Goal: Information Seeking & Learning: Learn about a topic

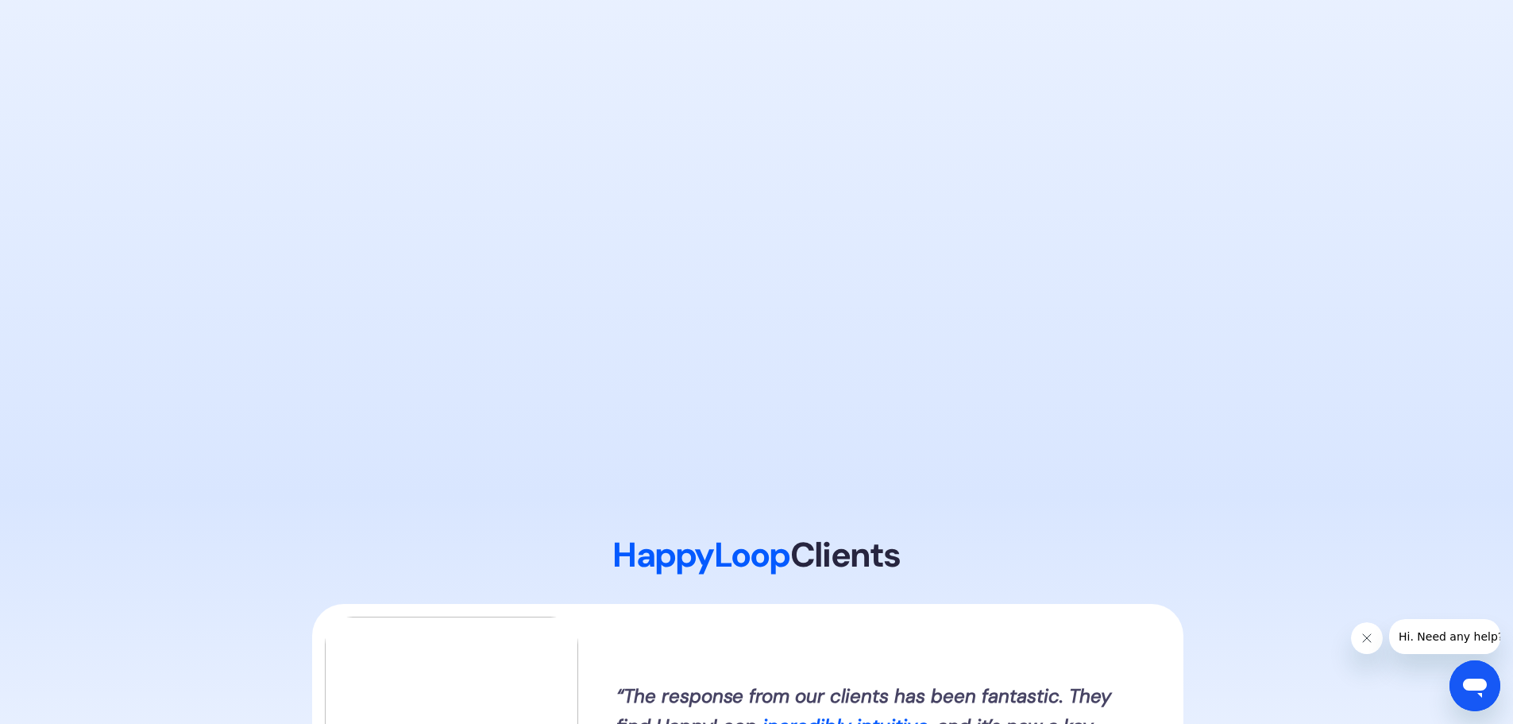
drag, startPoint x: 1193, startPoint y: 238, endPoint x: 1343, endPoint y: 405, distance: 224.4
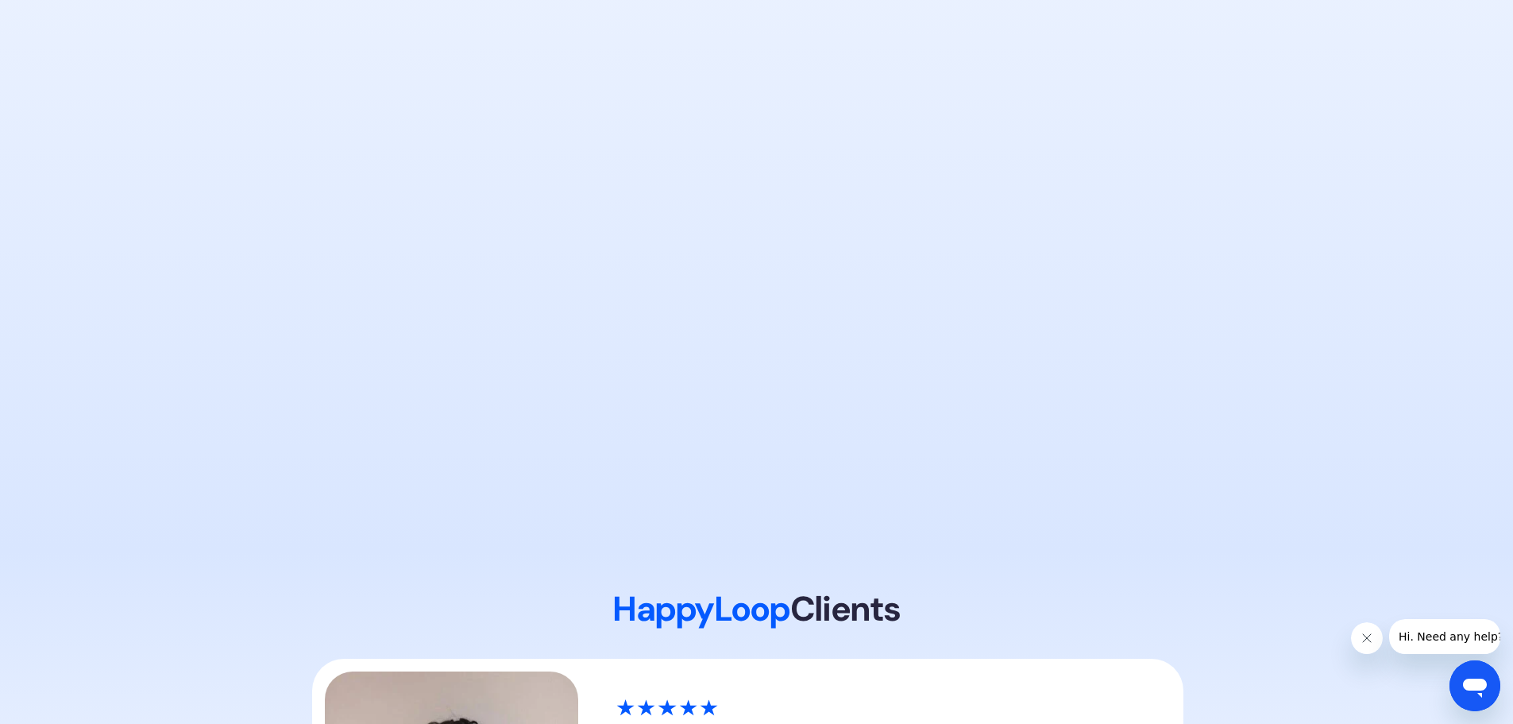
scroll to position [1564, 0]
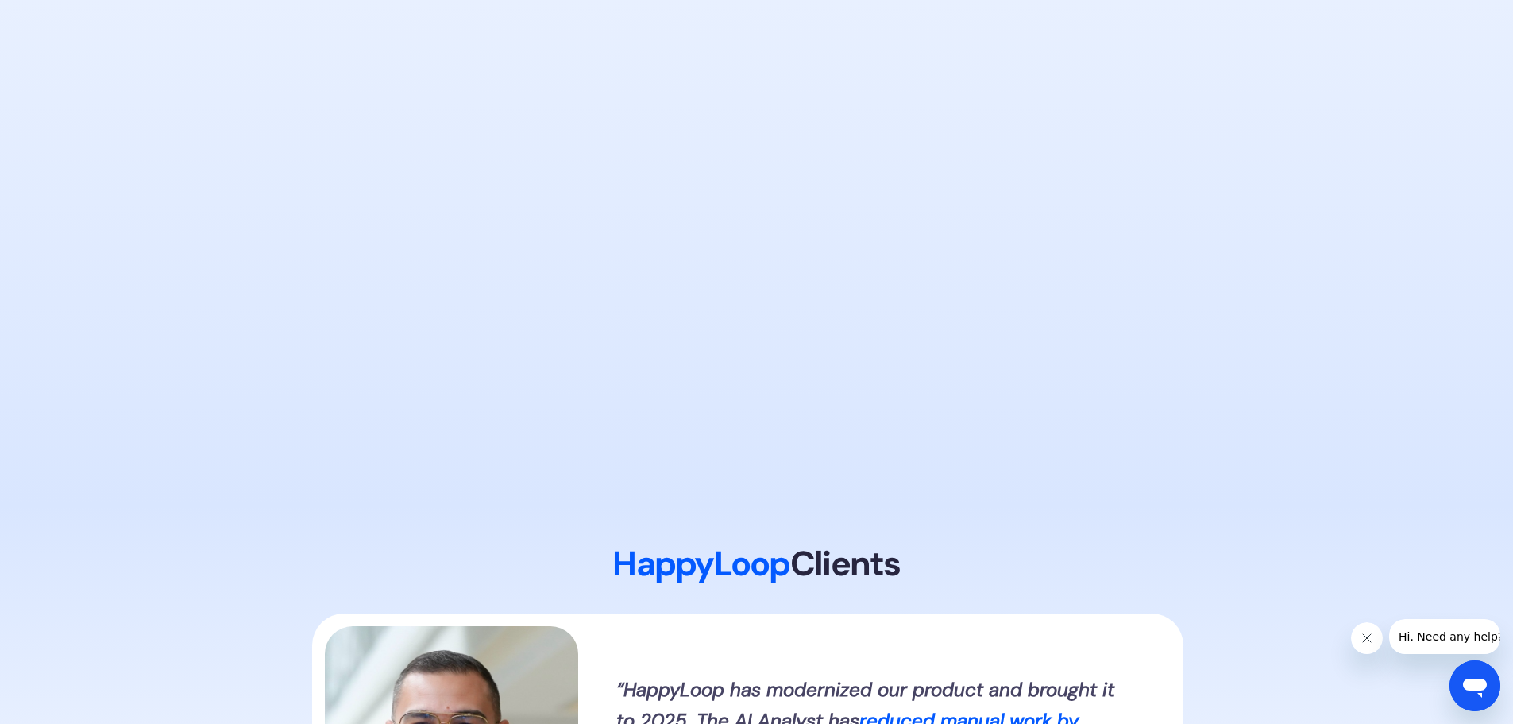
drag, startPoint x: 1304, startPoint y: 392, endPoint x: 1254, endPoint y: 334, distance: 77.1
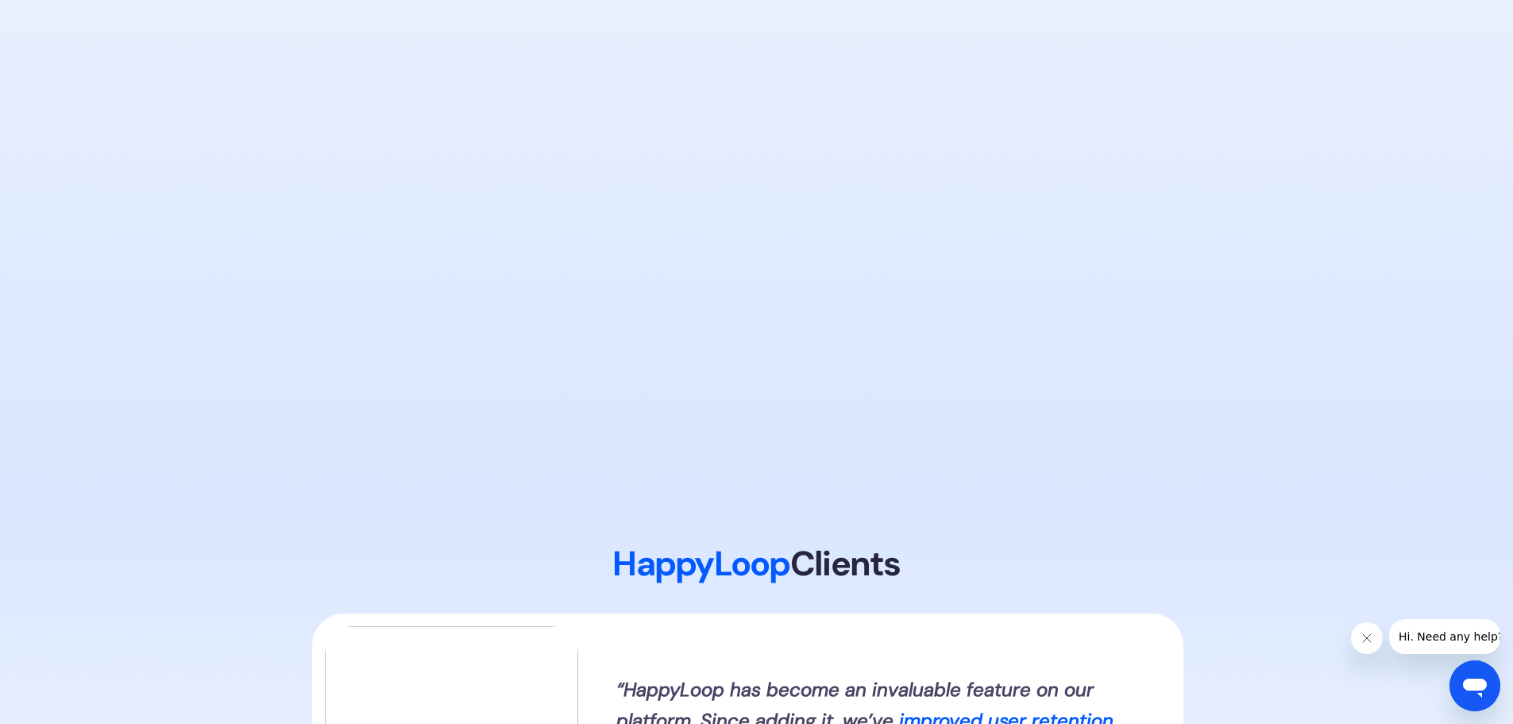
scroll to position [1324, 0]
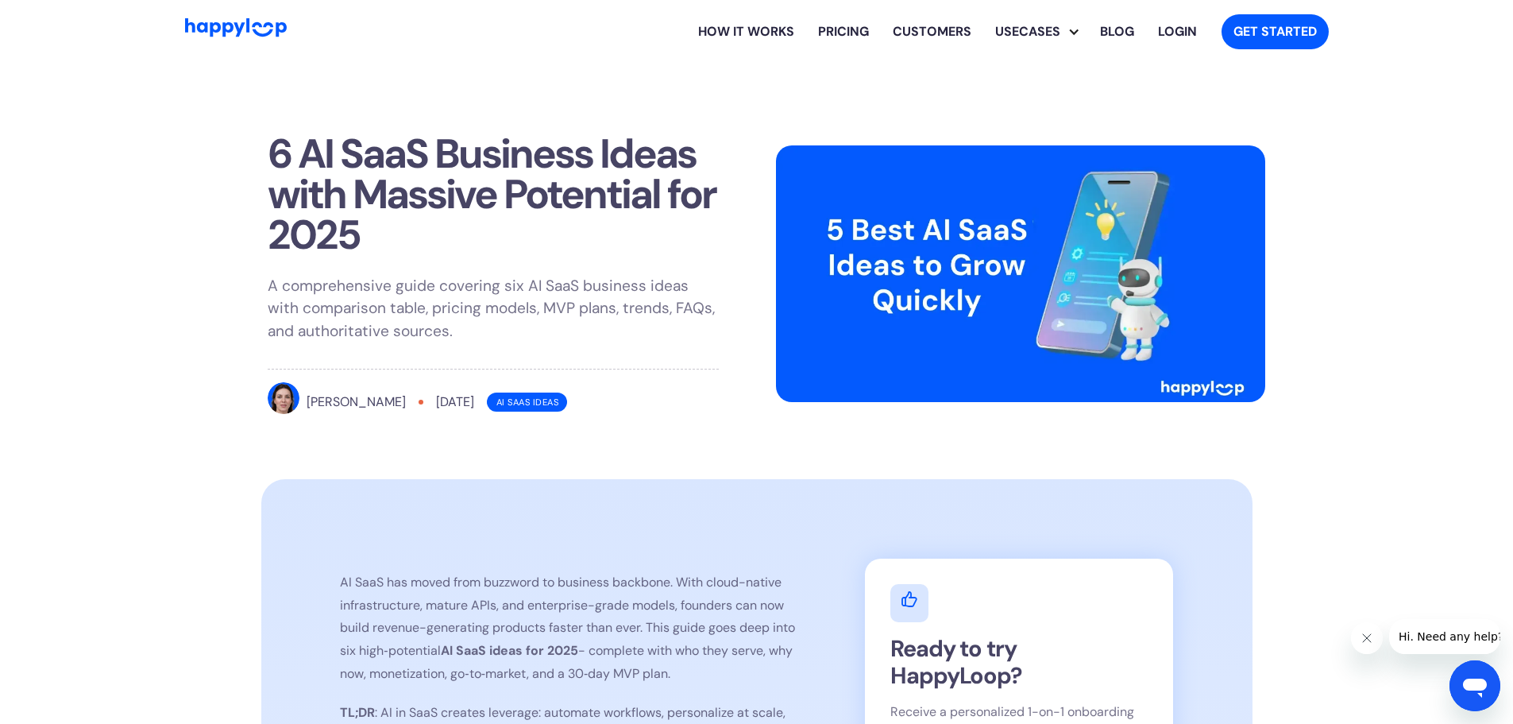
drag, startPoint x: 806, startPoint y: 529, endPoint x: 848, endPoint y: 30, distance: 500.7
click at [1134, 29] on link "Blog" at bounding box center [1117, 31] width 58 height 51
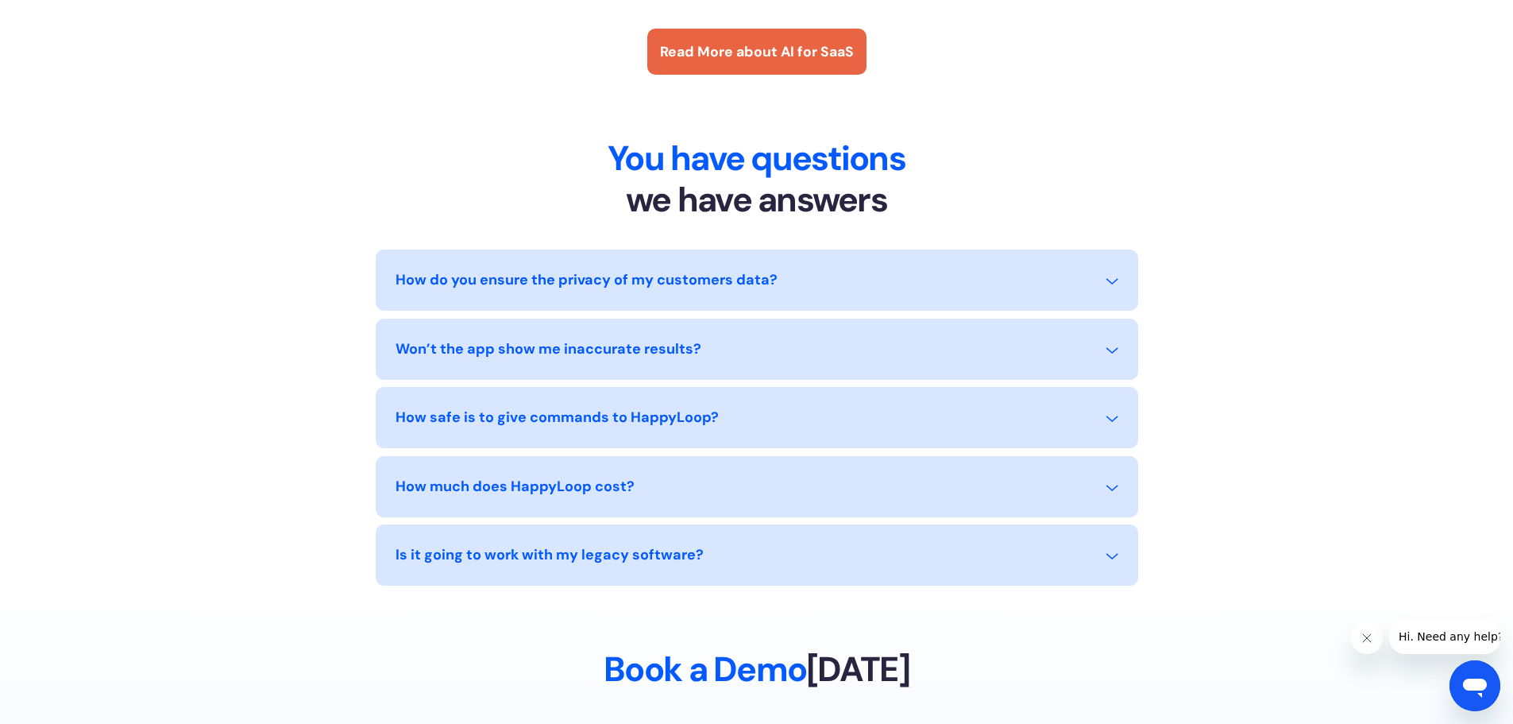
click at [724, 62] on div "Read More about AI for SaaS" at bounding box center [757, 51] width 194 height 21
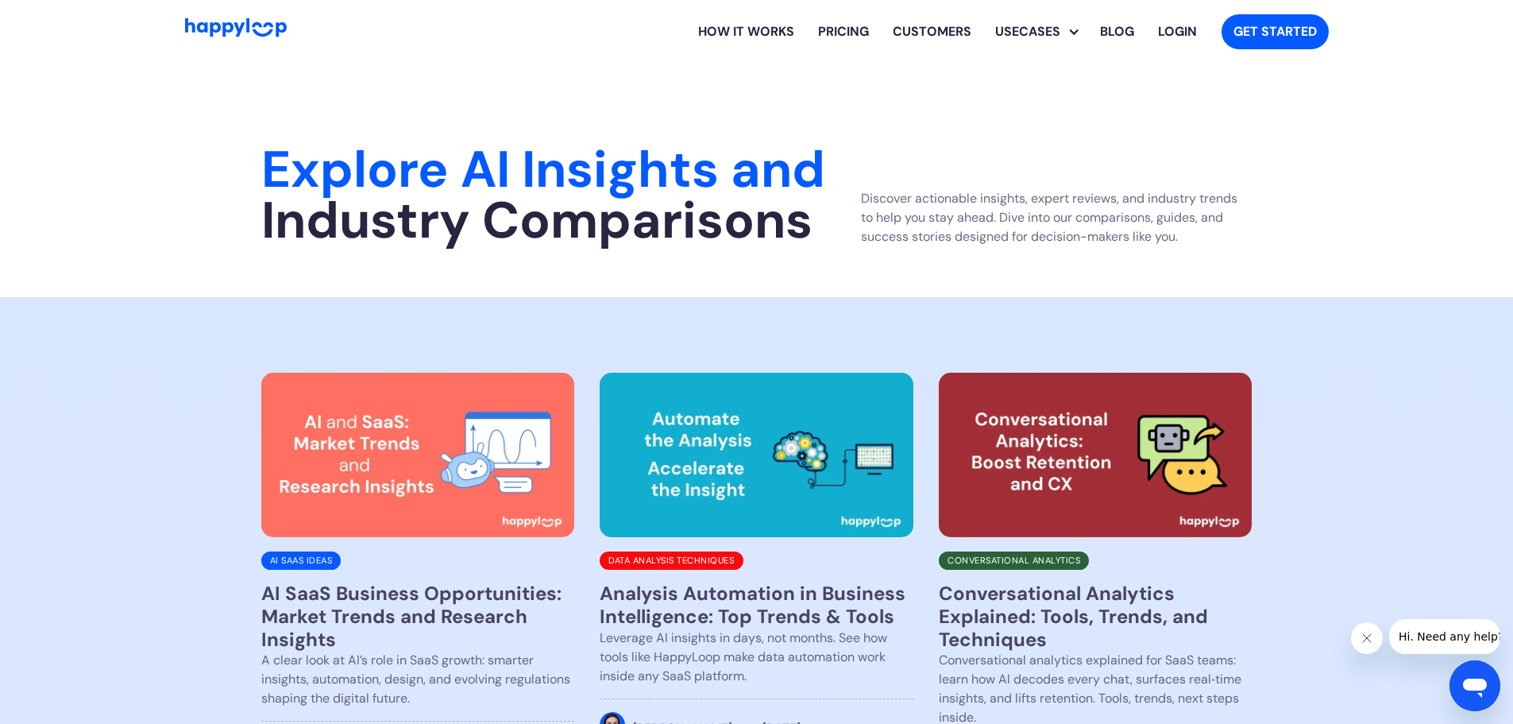
drag, startPoint x: 217, startPoint y: 419, endPoint x: 258, endPoint y: 221, distance: 202.9
click at [1119, 33] on link "Blog" at bounding box center [1117, 31] width 58 height 51
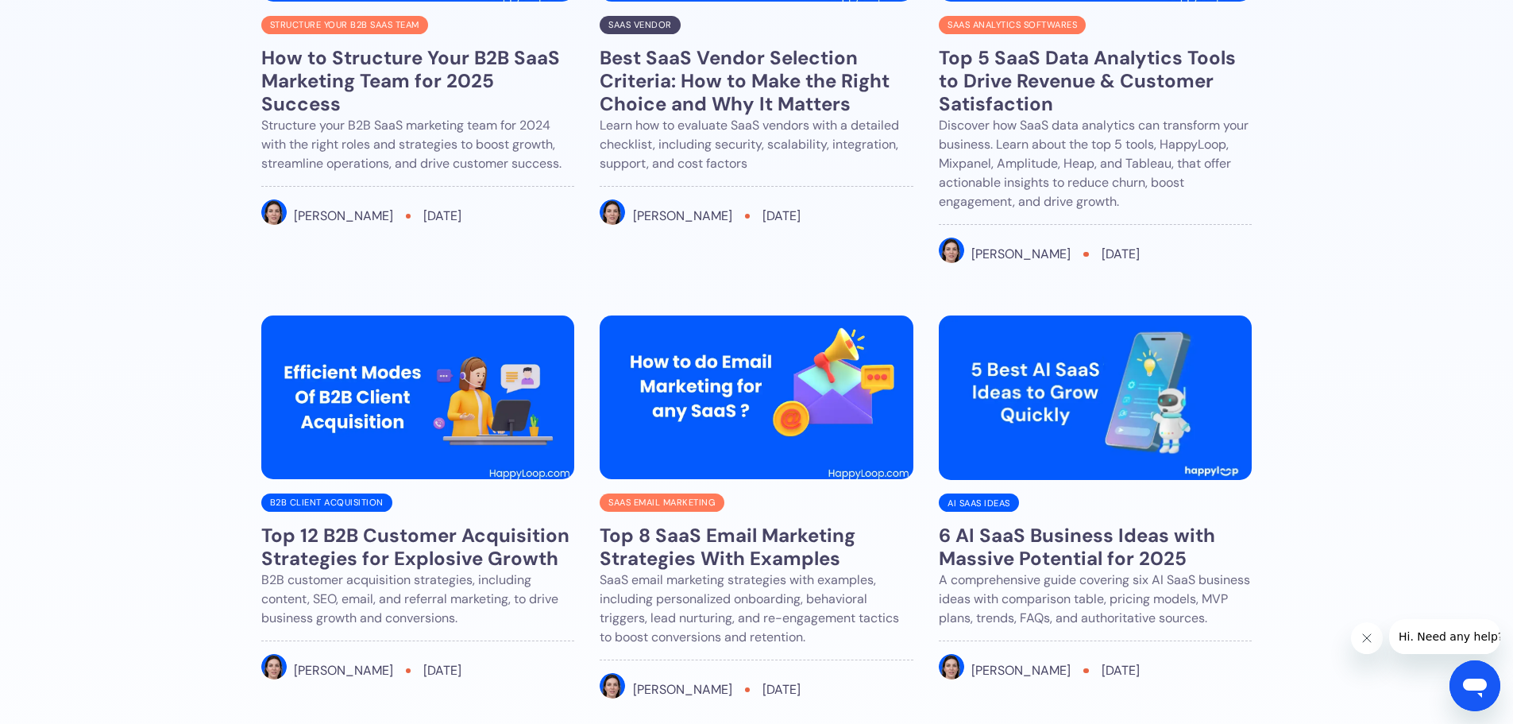
scroll to position [4683, 0]
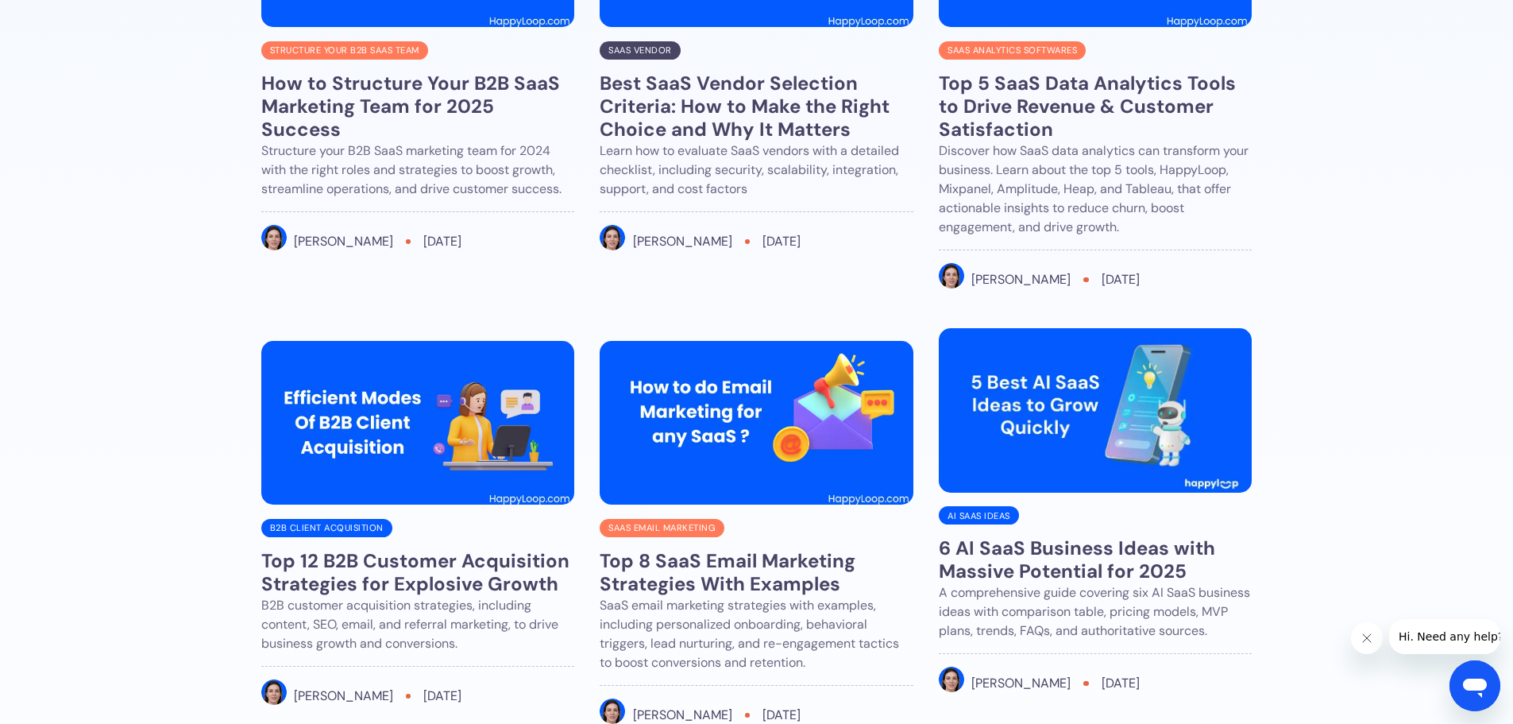
click at [1152, 347] on img at bounding box center [1096, 410] width 314 height 164
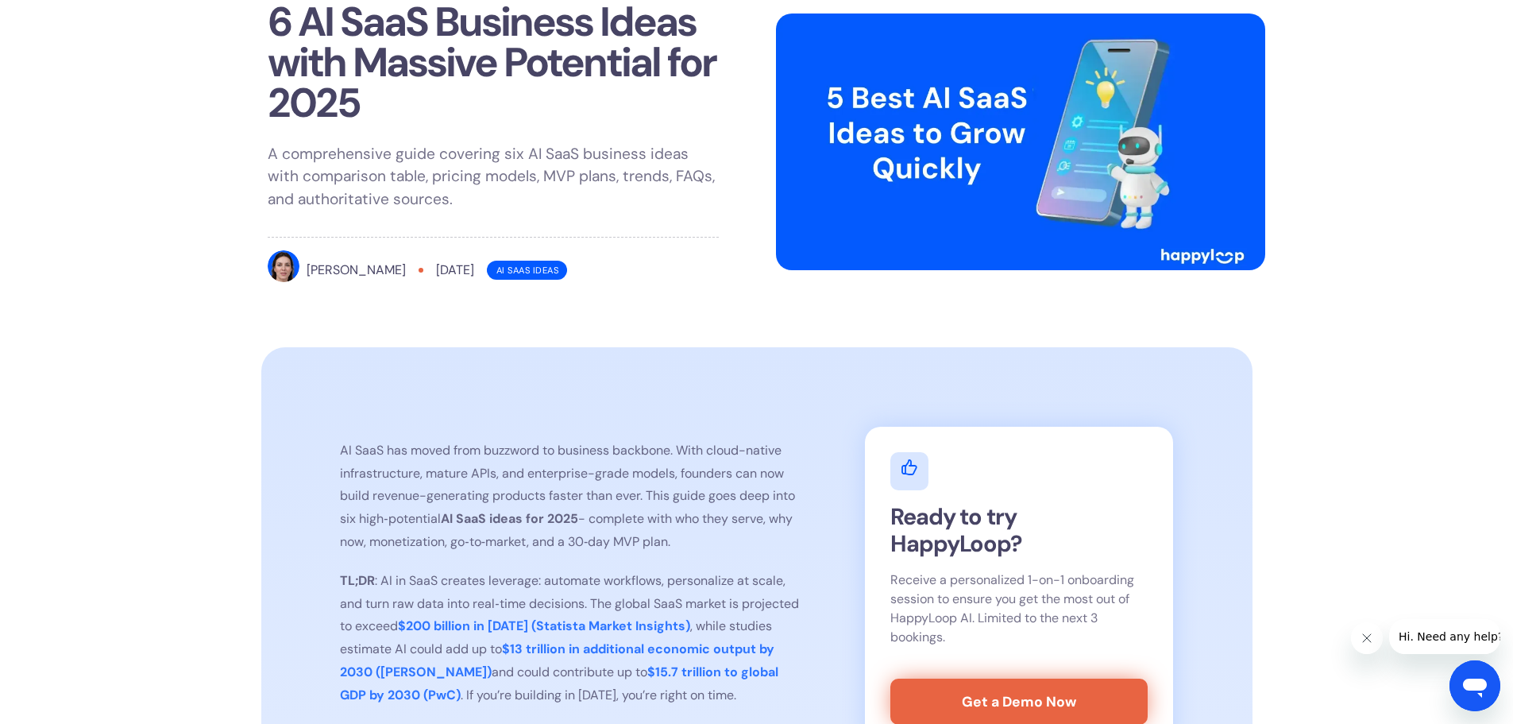
drag, startPoint x: 1370, startPoint y: 179, endPoint x: 1390, endPoint y: -44, distance: 224.2
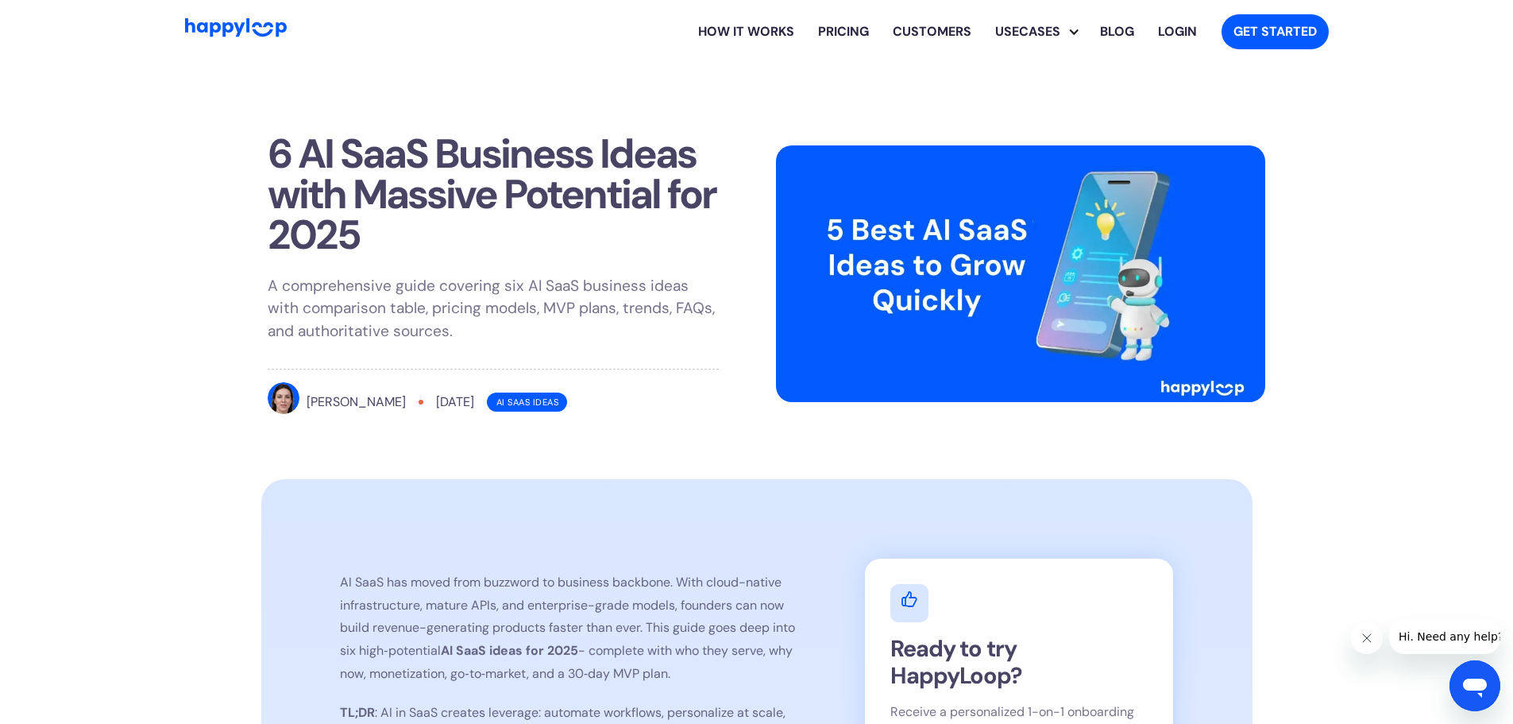
click at [562, 133] on h1 "6 AI SaaS Business Ideas with Massive Potential for 2025" at bounding box center [493, 194] width 451 height 122
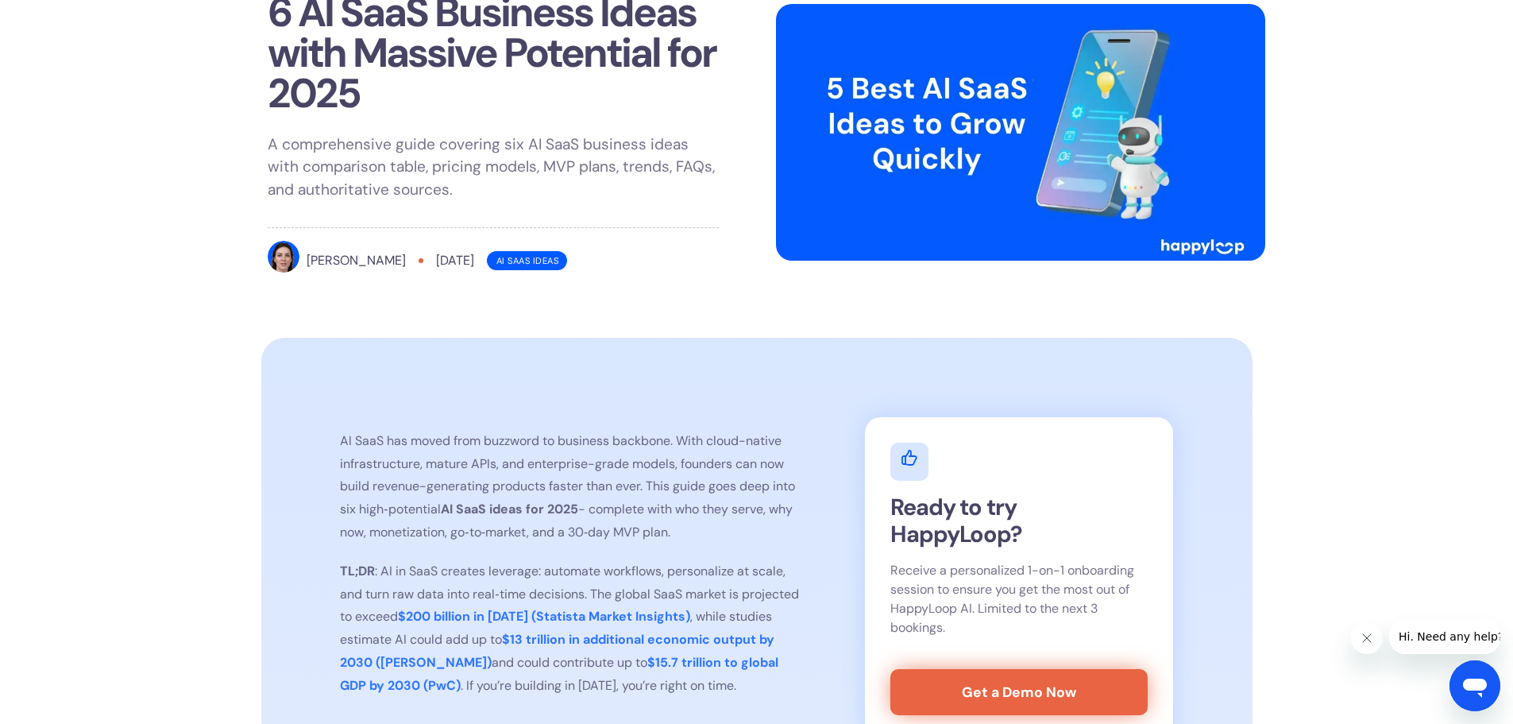
drag, startPoint x: 775, startPoint y: 419, endPoint x: 732, endPoint y: 164, distance: 259.2
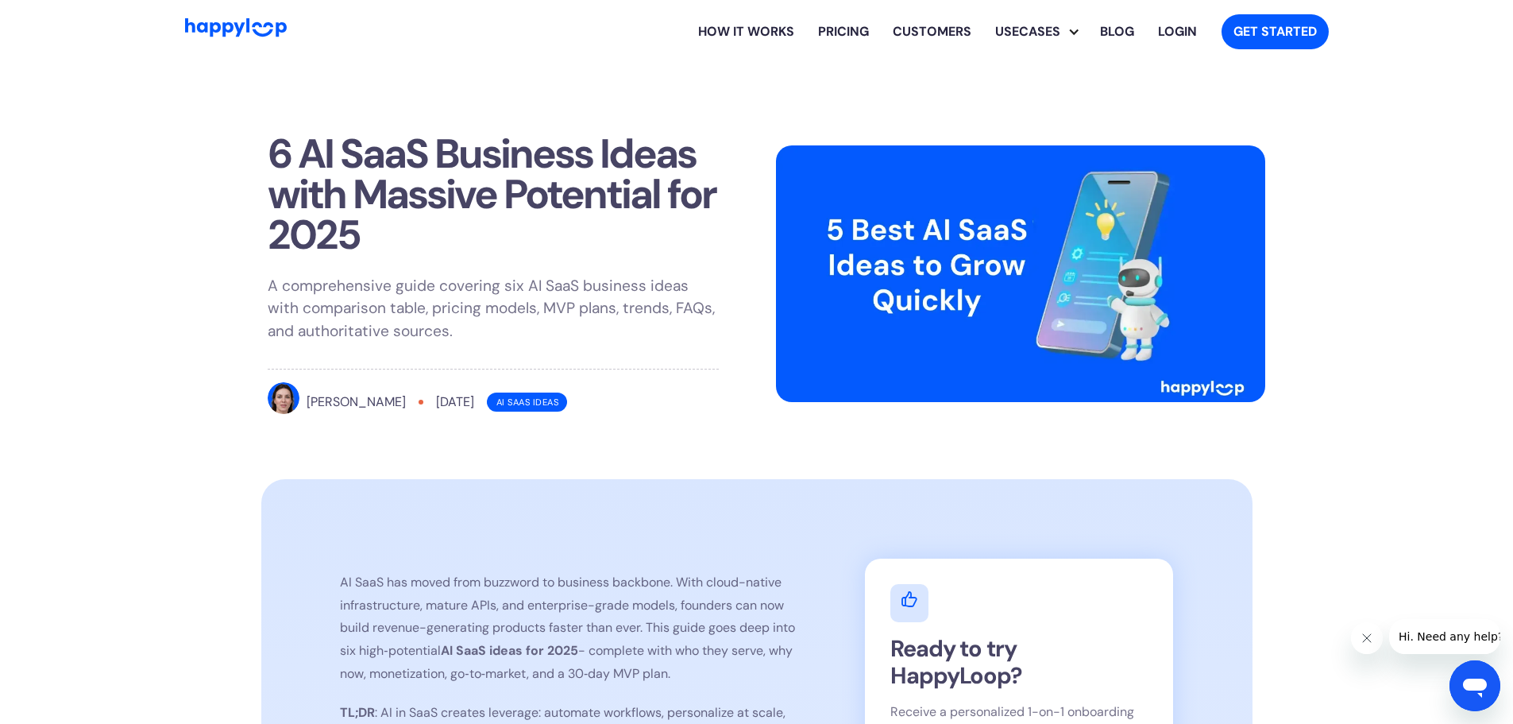
click at [251, 29] on img "Go to Home Page" at bounding box center [236, 27] width 102 height 18
click at [1127, 30] on link "Blog" at bounding box center [1117, 31] width 58 height 51
